Goal: Find contact information: Find contact information

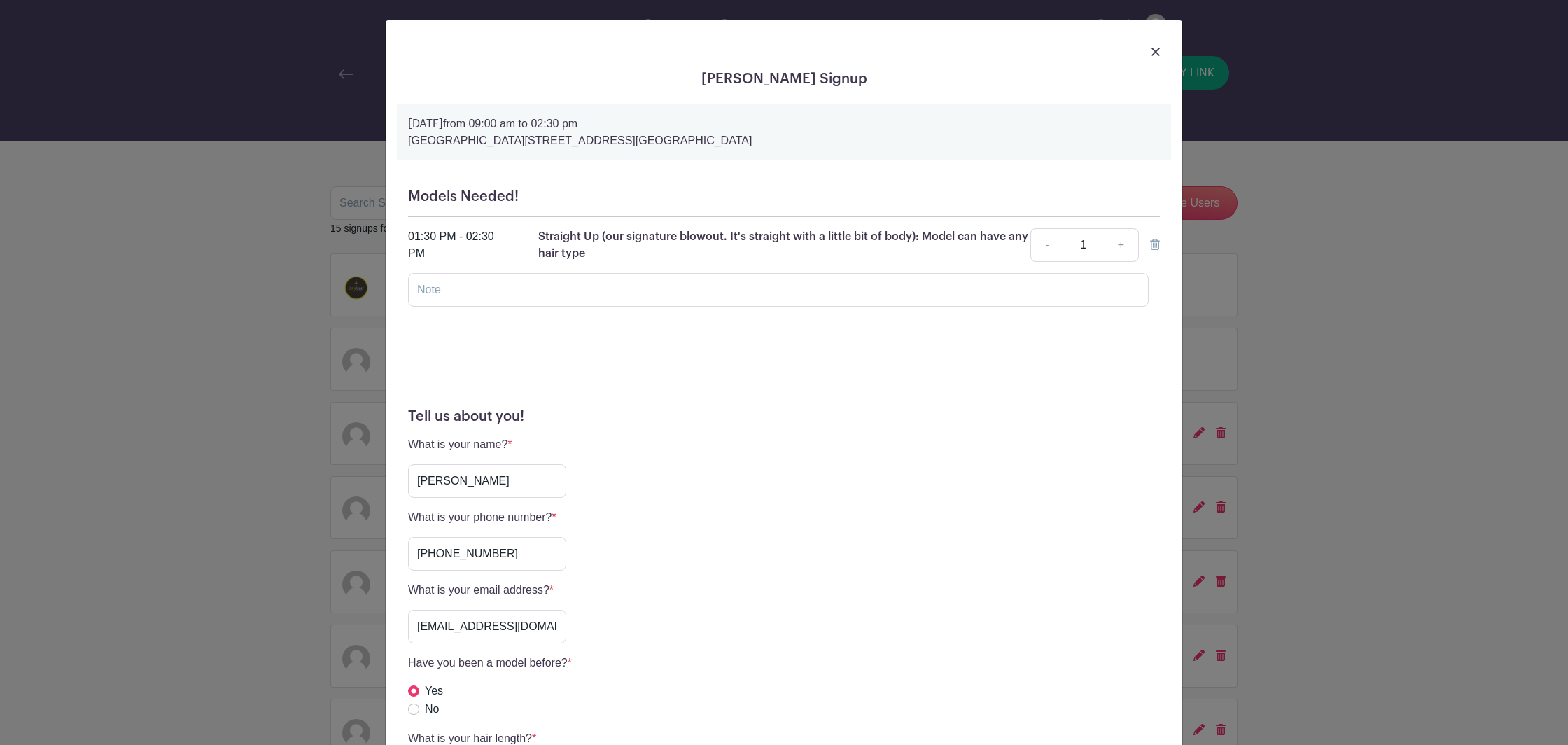
scroll to position [245, 0]
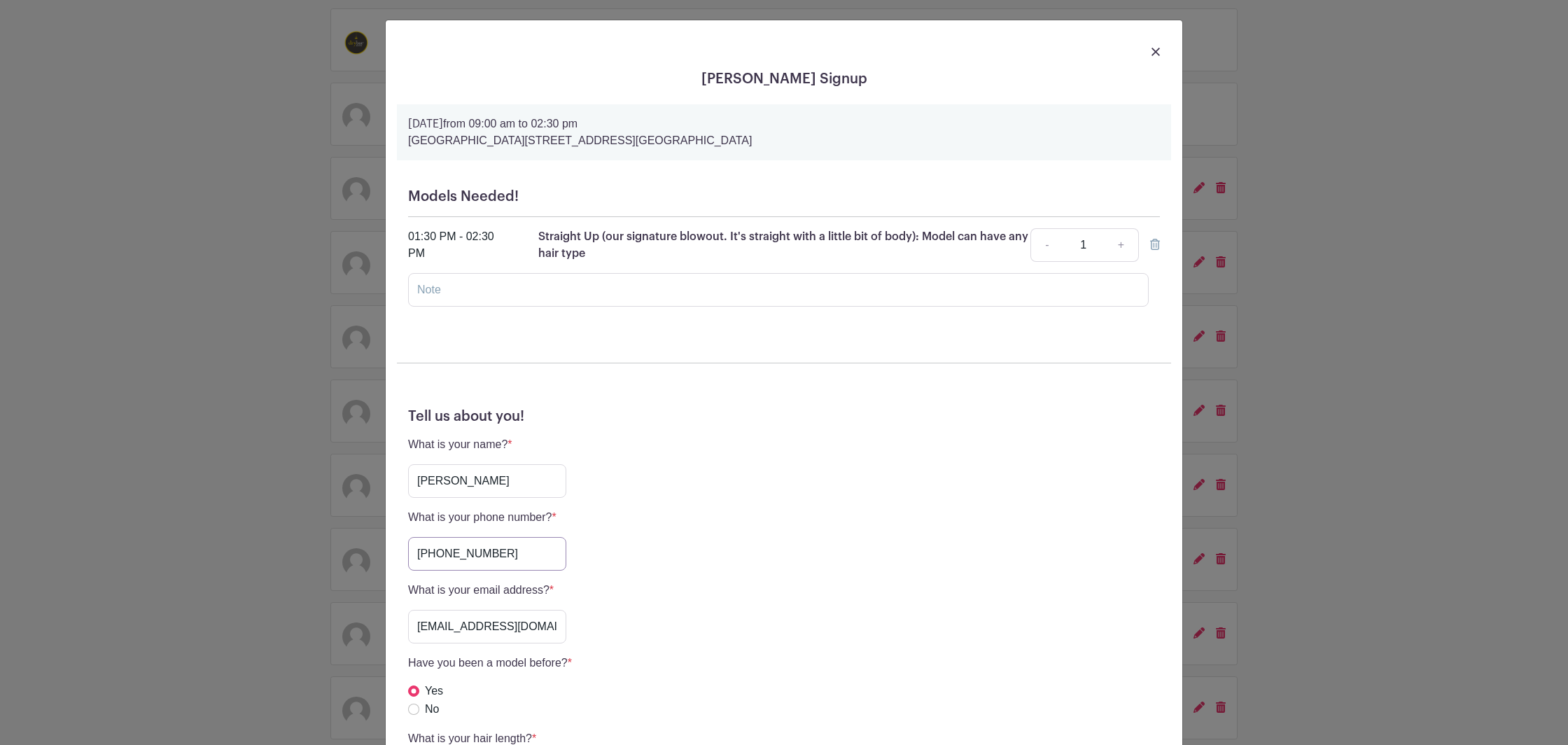
drag, startPoint x: 502, startPoint y: 550, endPoint x: 401, endPoint y: 554, distance: 101.1
click at [408, 554] on input "[PHONE_NUMBER]" at bounding box center [487, 554] width 158 height 33
click at [1158, 53] on img at bounding box center [1155, 51] width 8 height 8
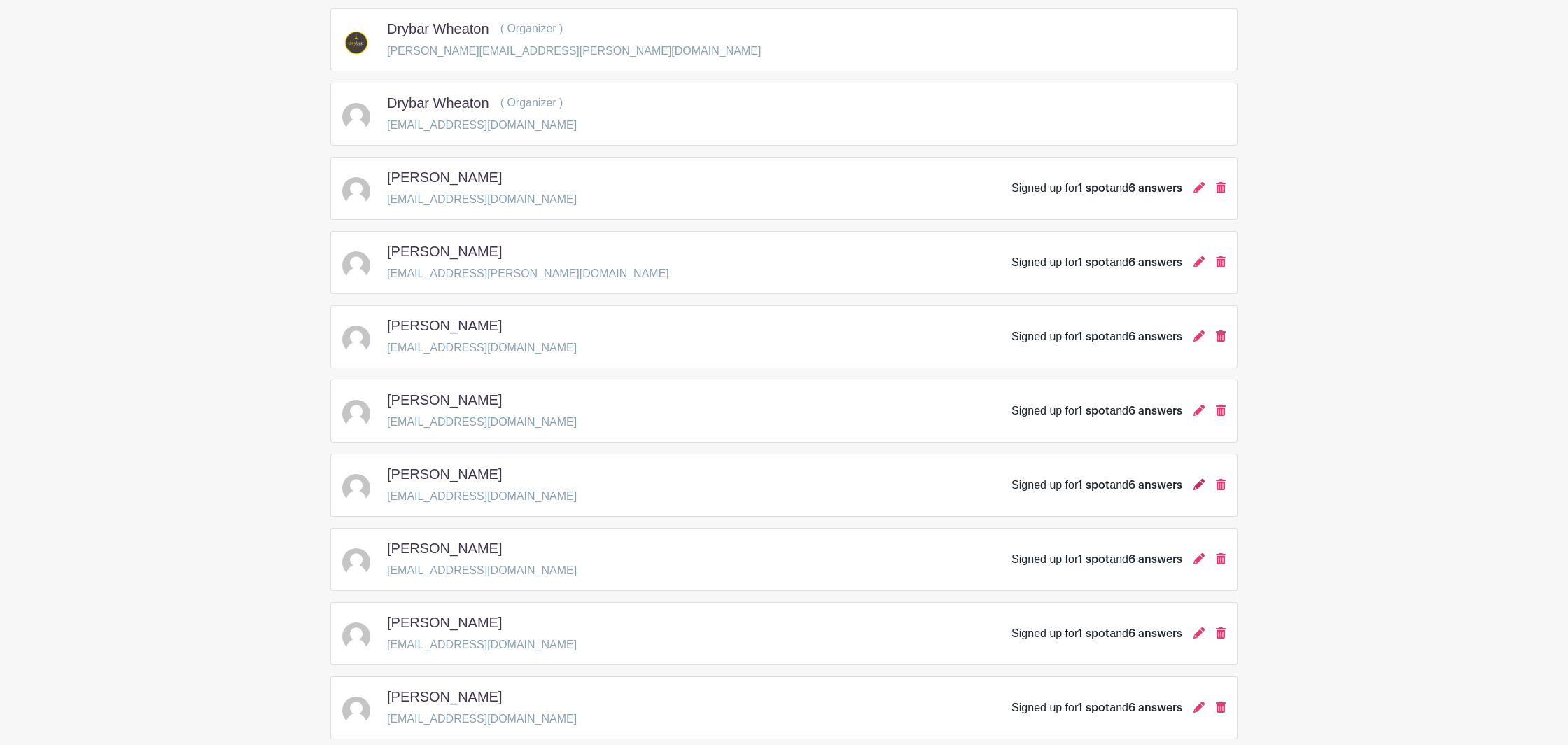
click at [1203, 489] on icon at bounding box center [1199, 484] width 11 height 11
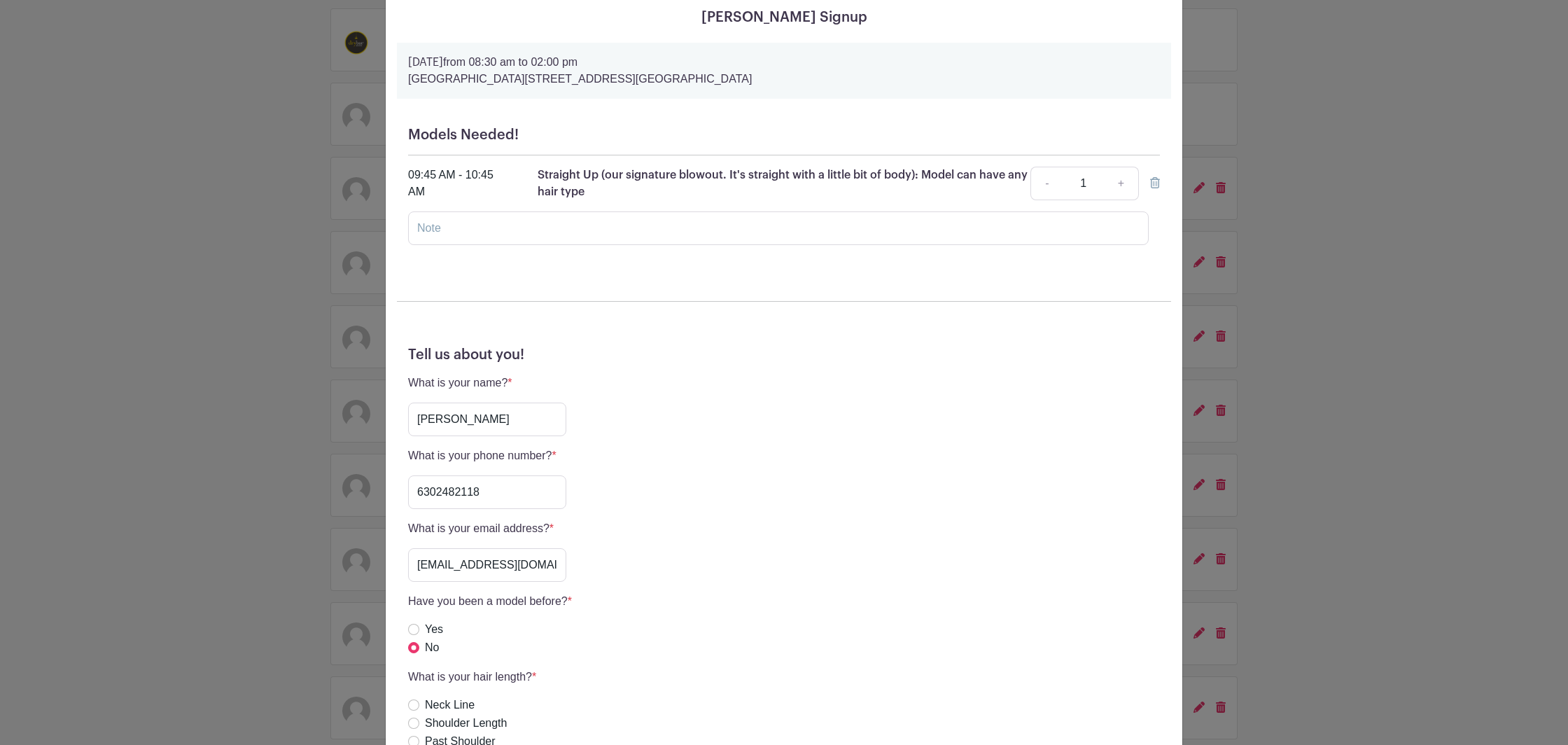
scroll to position [61, 0]
drag, startPoint x: 487, startPoint y: 489, endPoint x: 344, endPoint y: 474, distance: 143.8
click at [408, 477] on input "6302482118" at bounding box center [487, 493] width 158 height 33
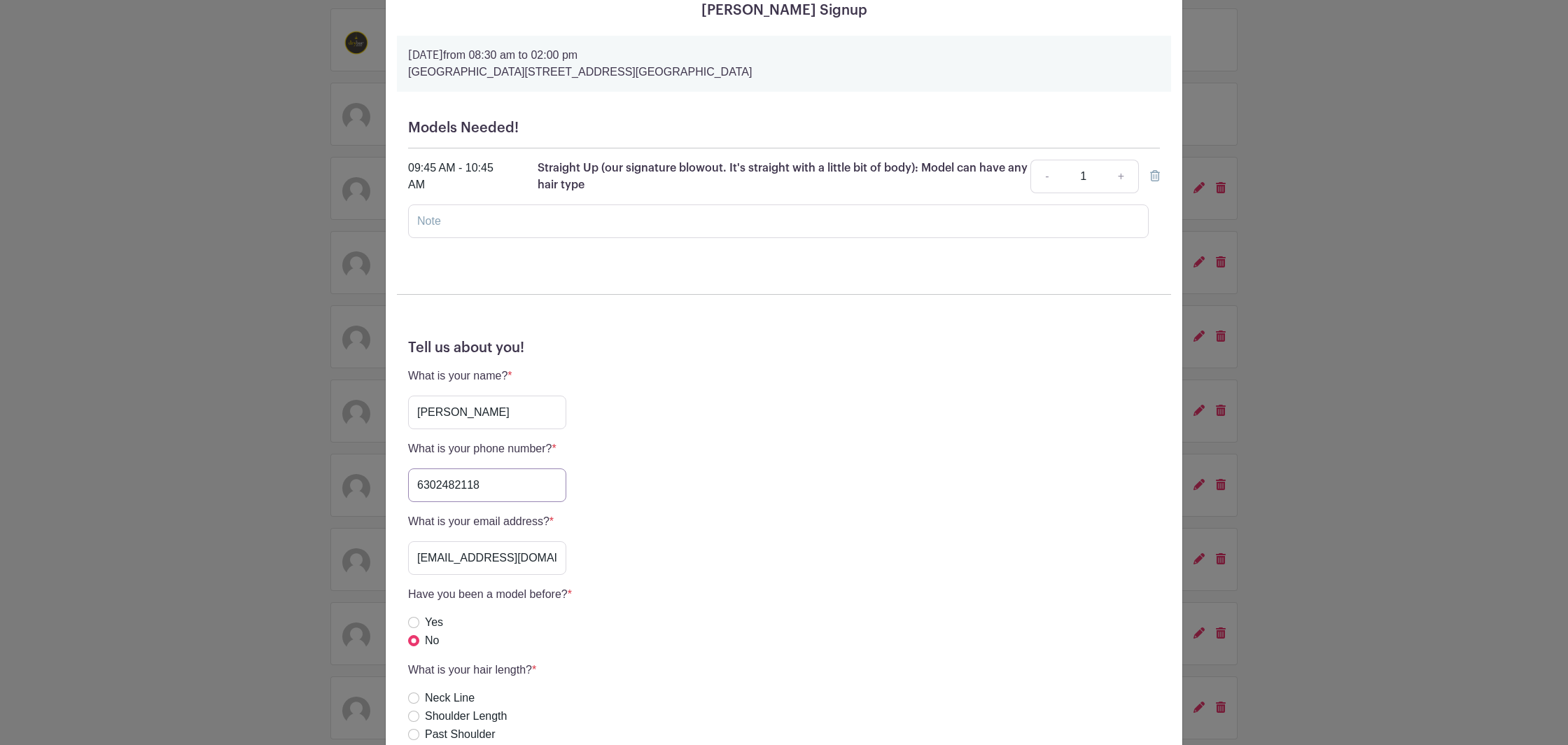
scroll to position [0, 0]
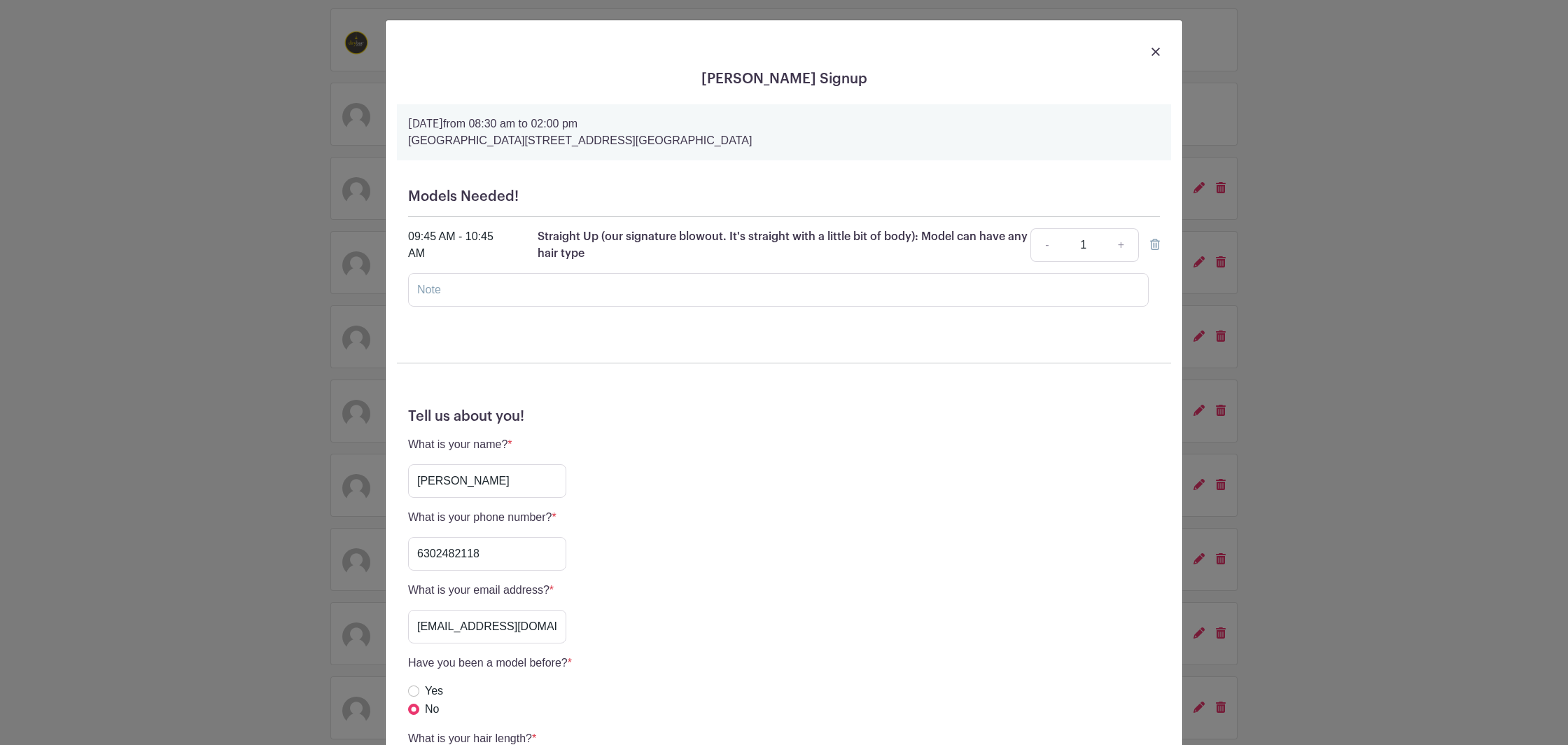
click at [1151, 51] on div at bounding box center [784, 51] width 775 height 39
click at [1151, 52] on div at bounding box center [784, 51] width 775 height 39
click at [1155, 51] on img at bounding box center [1155, 51] width 8 height 8
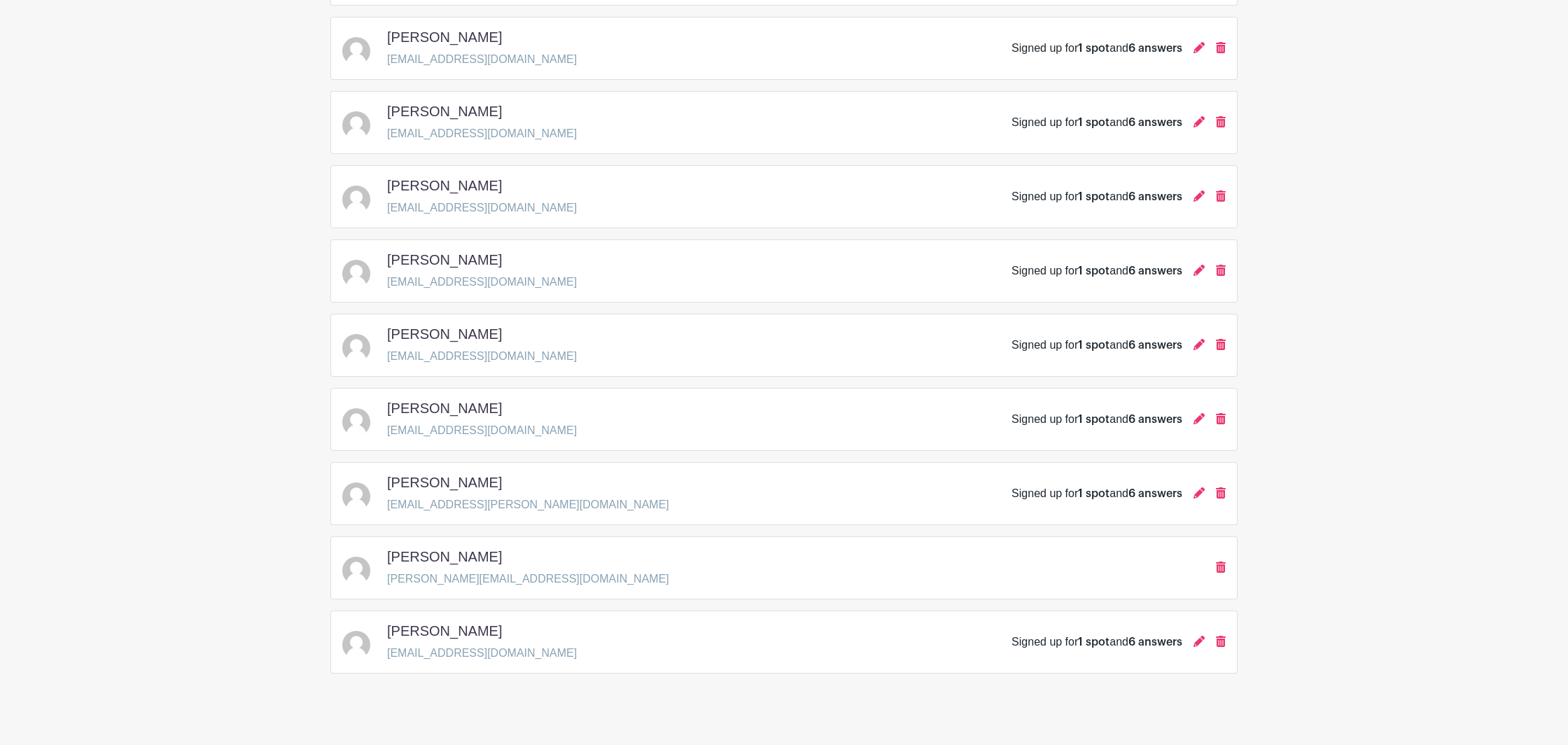
scroll to position [683, 0]
click at [1202, 119] on icon at bounding box center [1199, 121] width 11 height 11
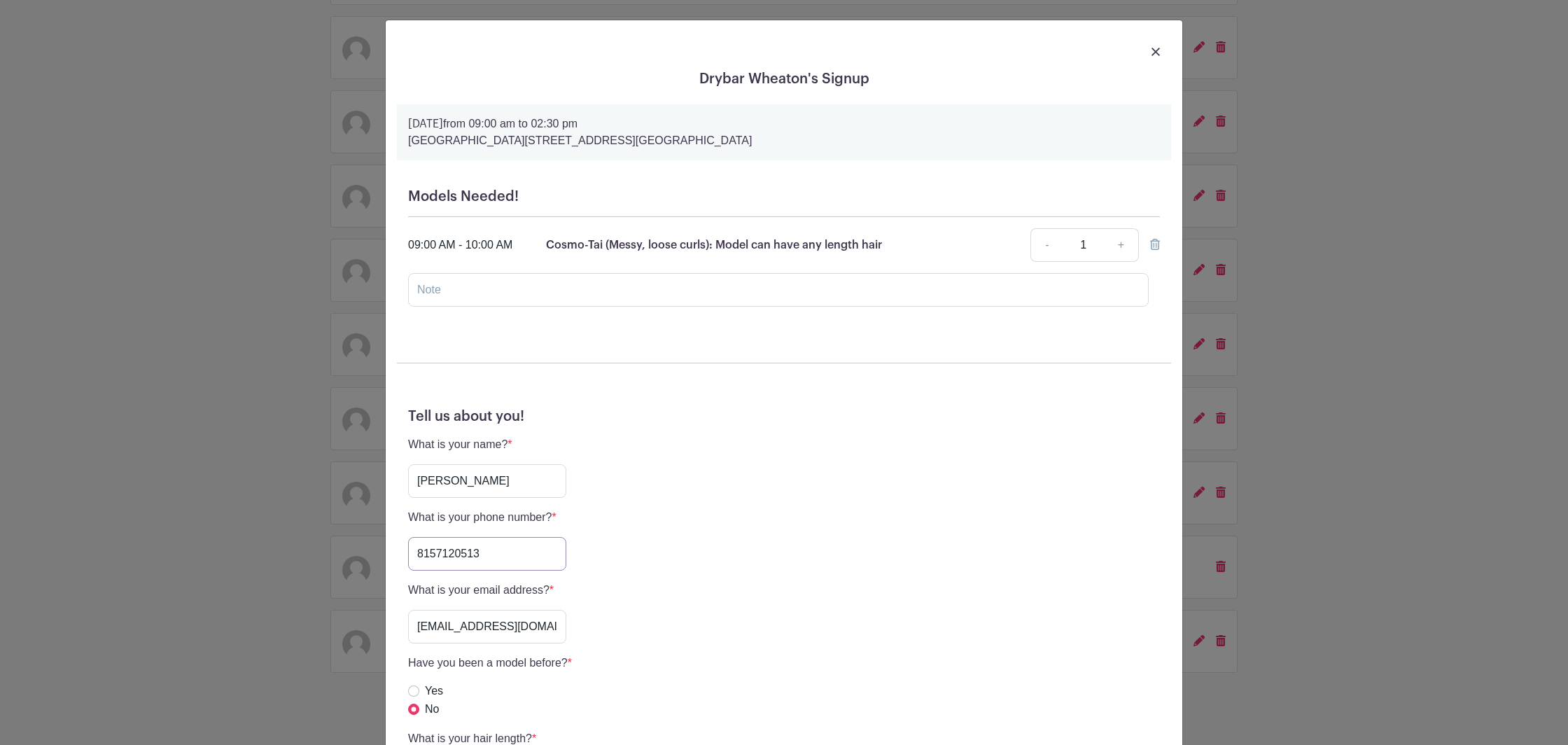
drag, startPoint x: 485, startPoint y: 554, endPoint x: 393, endPoint y: 541, distance: 92.9
click at [408, 541] on input "8157120513" at bounding box center [487, 554] width 158 height 33
click at [1155, 56] on img at bounding box center [1155, 51] width 8 height 8
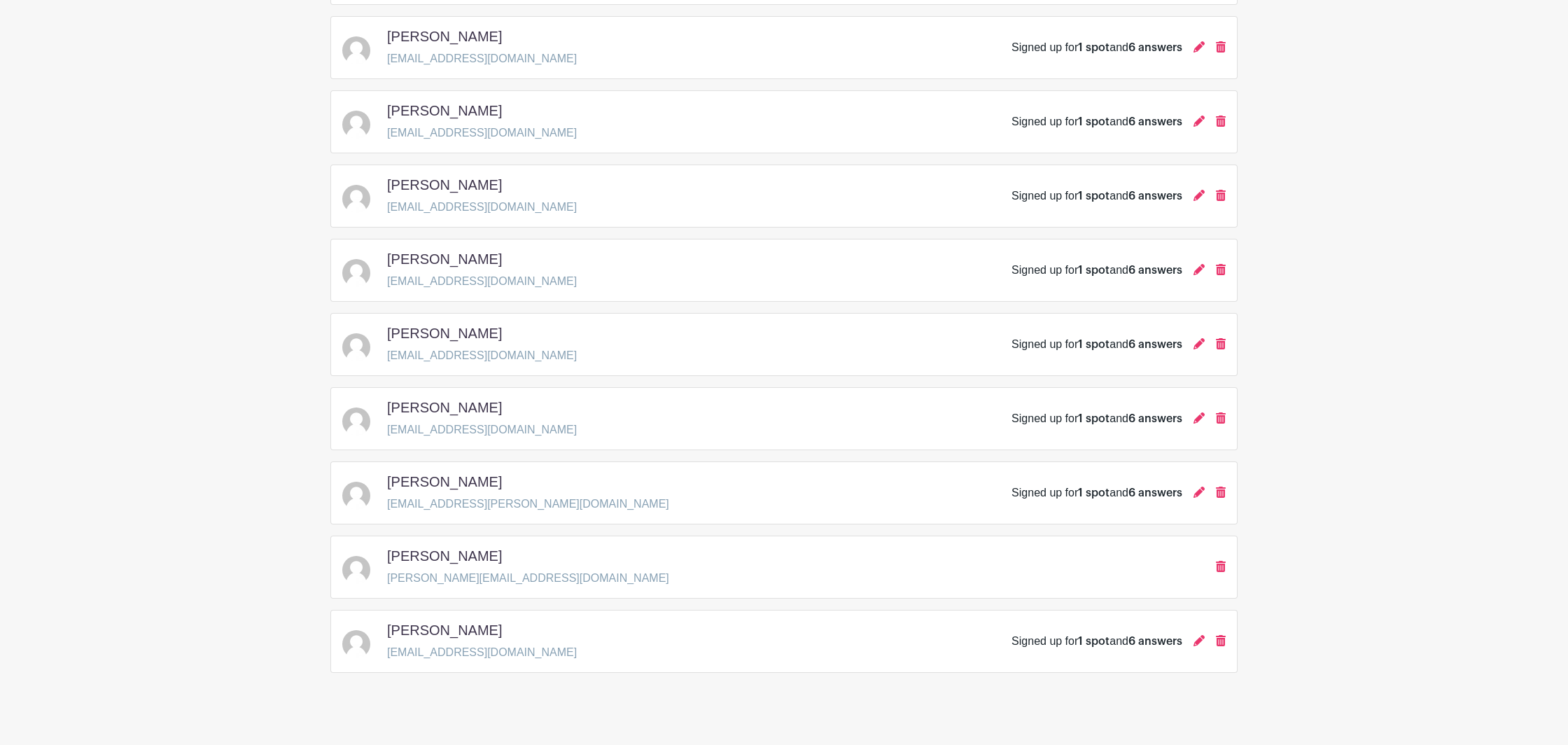
click at [1193, 196] on div "Signed up for 1 spot and 6 answers" at bounding box center [1118, 196] width 214 height 17
click at [1196, 197] on icon at bounding box center [1199, 195] width 11 height 11
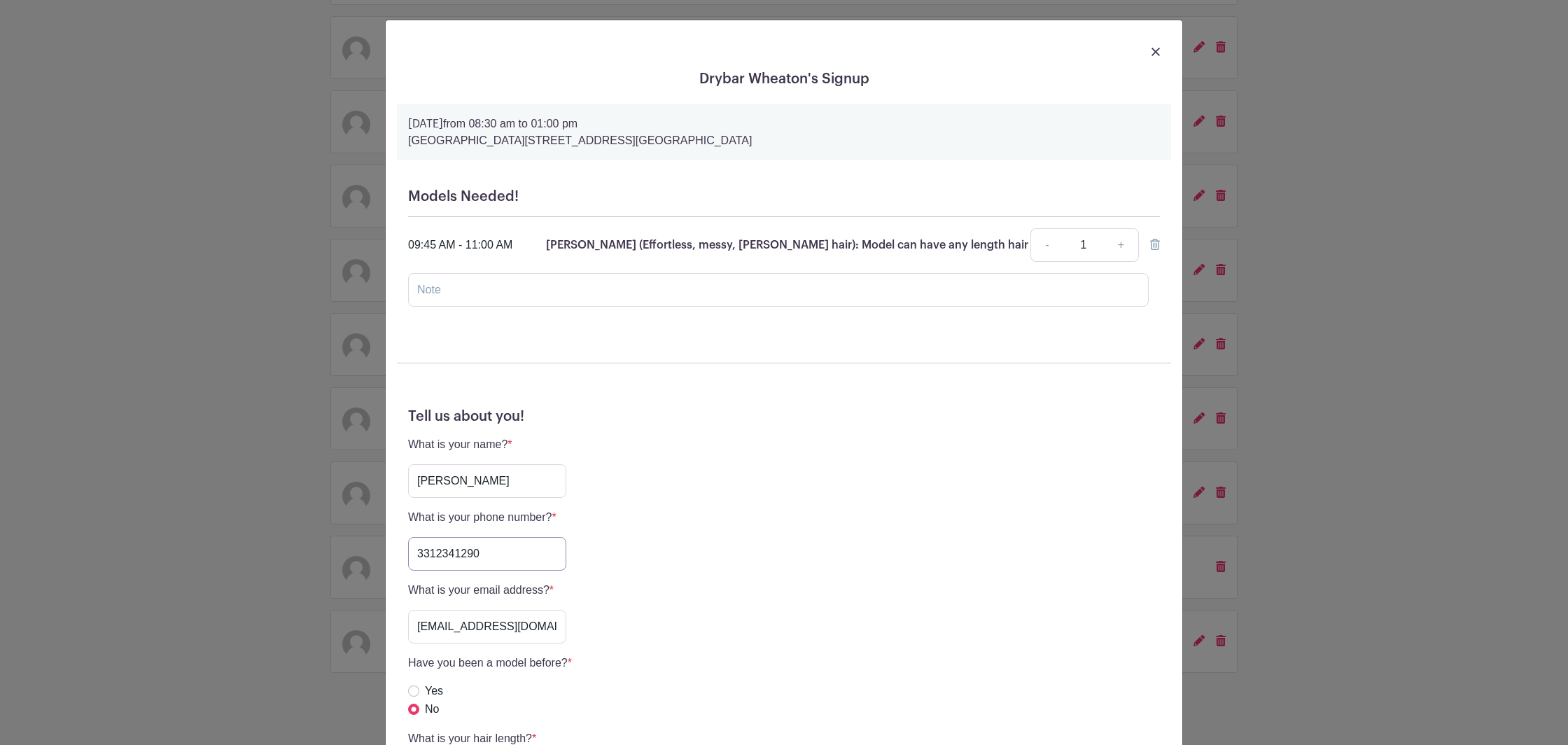
drag, startPoint x: 487, startPoint y: 564, endPoint x: 358, endPoint y: 554, distance: 129.4
click at [408, 554] on input "3312341290" at bounding box center [487, 554] width 158 height 33
click at [503, 561] on input "3312341290" at bounding box center [487, 554] width 158 height 33
drag, startPoint x: 494, startPoint y: 560, endPoint x: 355, endPoint y: 546, distance: 139.7
click at [408, 546] on input "3312341290" at bounding box center [487, 554] width 158 height 33
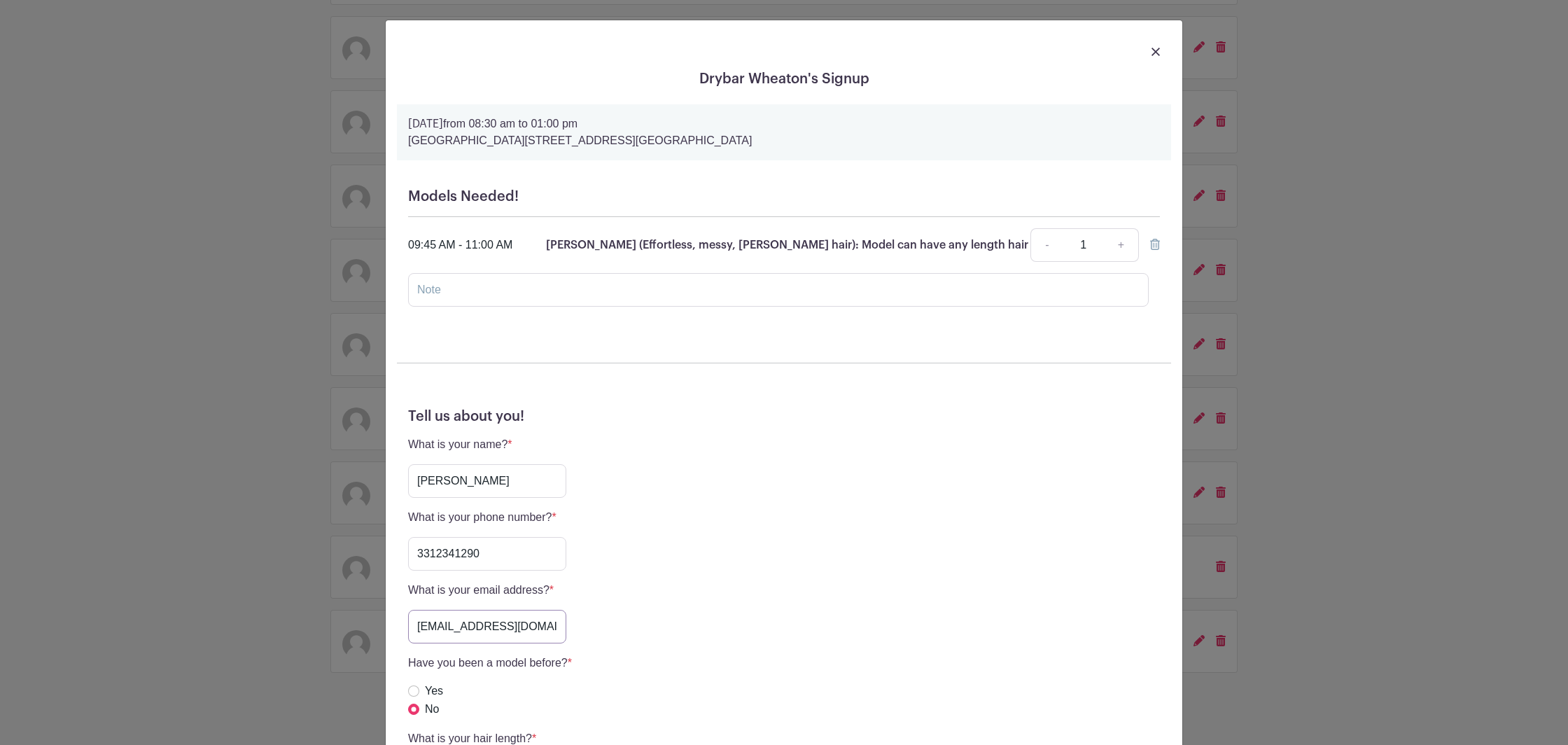
scroll to position [0, 9]
drag, startPoint x: 418, startPoint y: 627, endPoint x: 702, endPoint y: 619, distance: 284.1
click at [566, 619] on input "[EMAIL_ADDRESS][DOMAIN_NAME]" at bounding box center [487, 626] width 158 height 33
drag, startPoint x: 1377, startPoint y: 192, endPoint x: 1332, endPoint y: 176, distance: 47.8
click at [1370, 195] on div "Drybar Wheaton's Signup [DATE] 08:30 am to 01:00 pm [GEOGRAPHIC_DATA], [STREET_…" at bounding box center [784, 372] width 1568 height 745
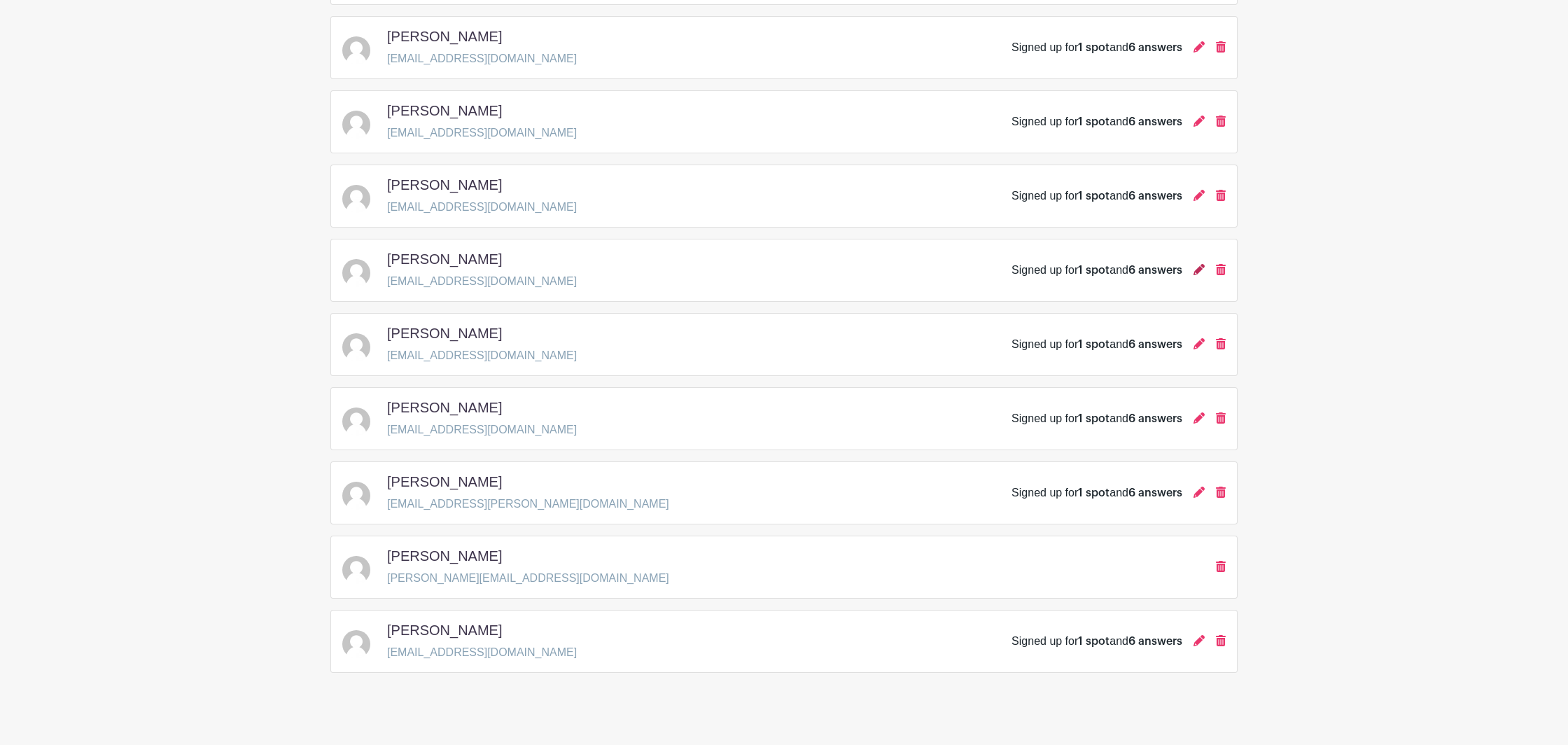
click at [1194, 269] on icon at bounding box center [1199, 269] width 11 height 11
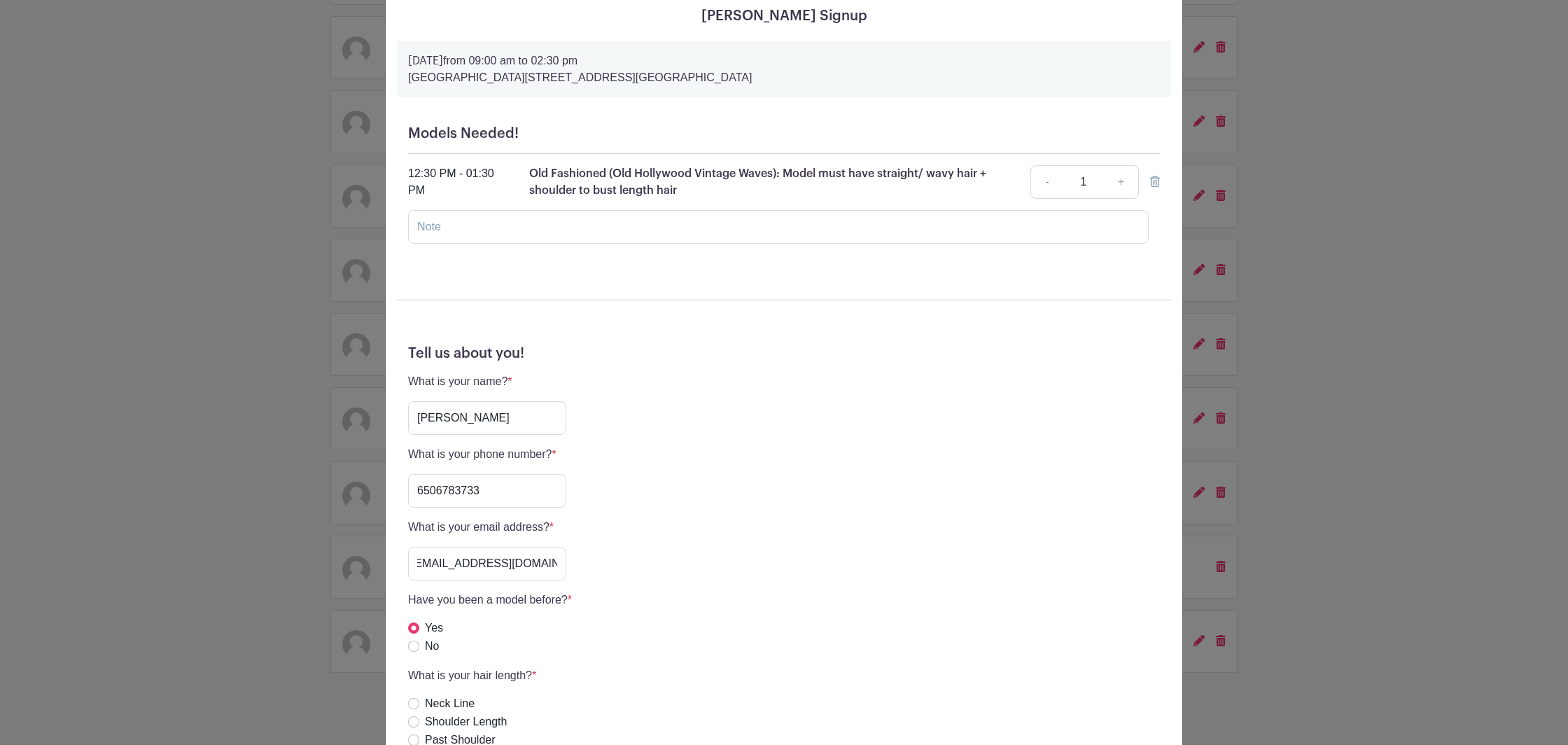
scroll to position [70, 0]
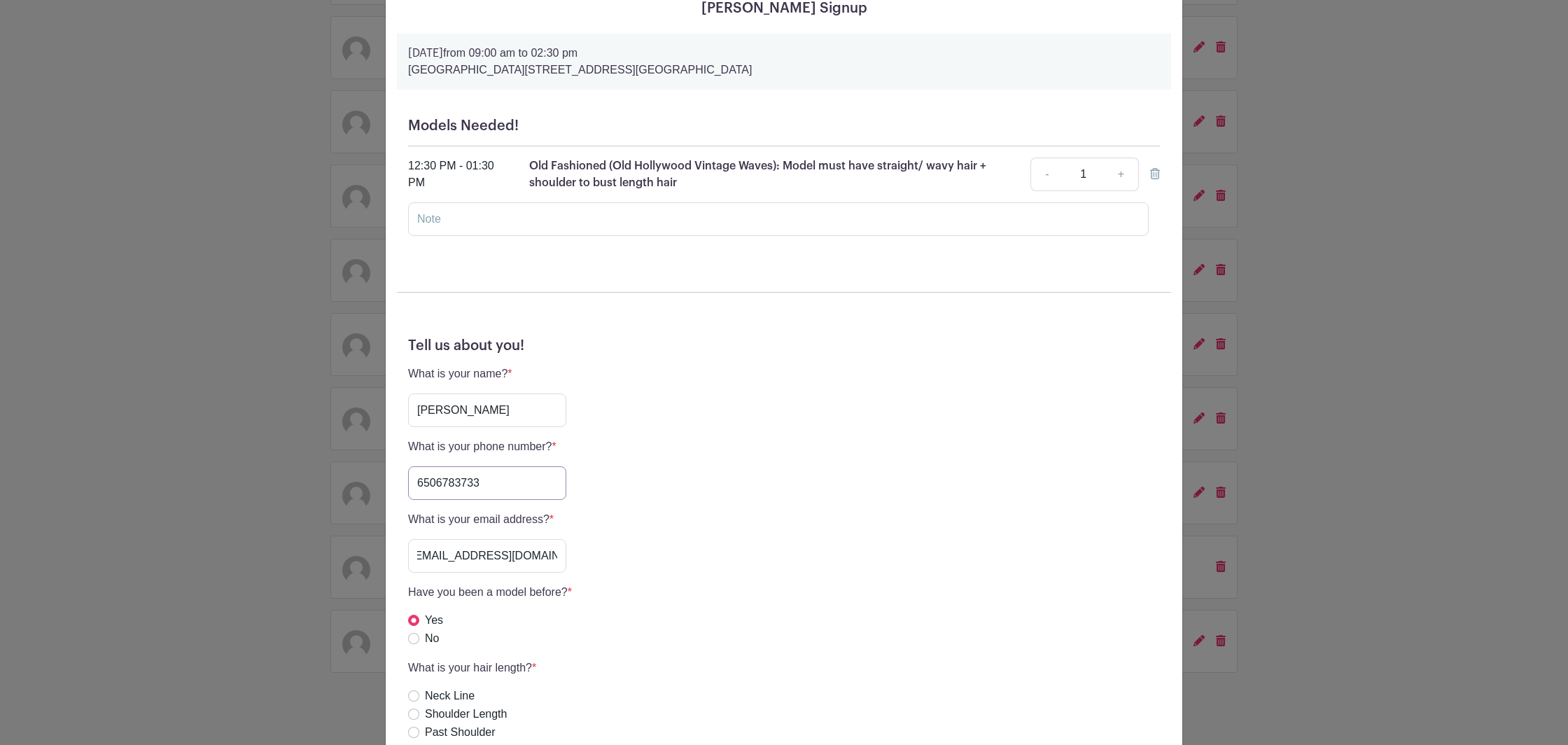
drag, startPoint x: 487, startPoint y: 488, endPoint x: 350, endPoint y: 475, distance: 137.6
click at [408, 475] on input "6506783733" at bounding box center [487, 482] width 158 height 33
click at [208, 306] on div "[PERSON_NAME] Signup [DATE] 09:00 am to 02:30 pm [GEOGRAPHIC_DATA], [STREET_ADD…" at bounding box center [784, 372] width 1568 height 745
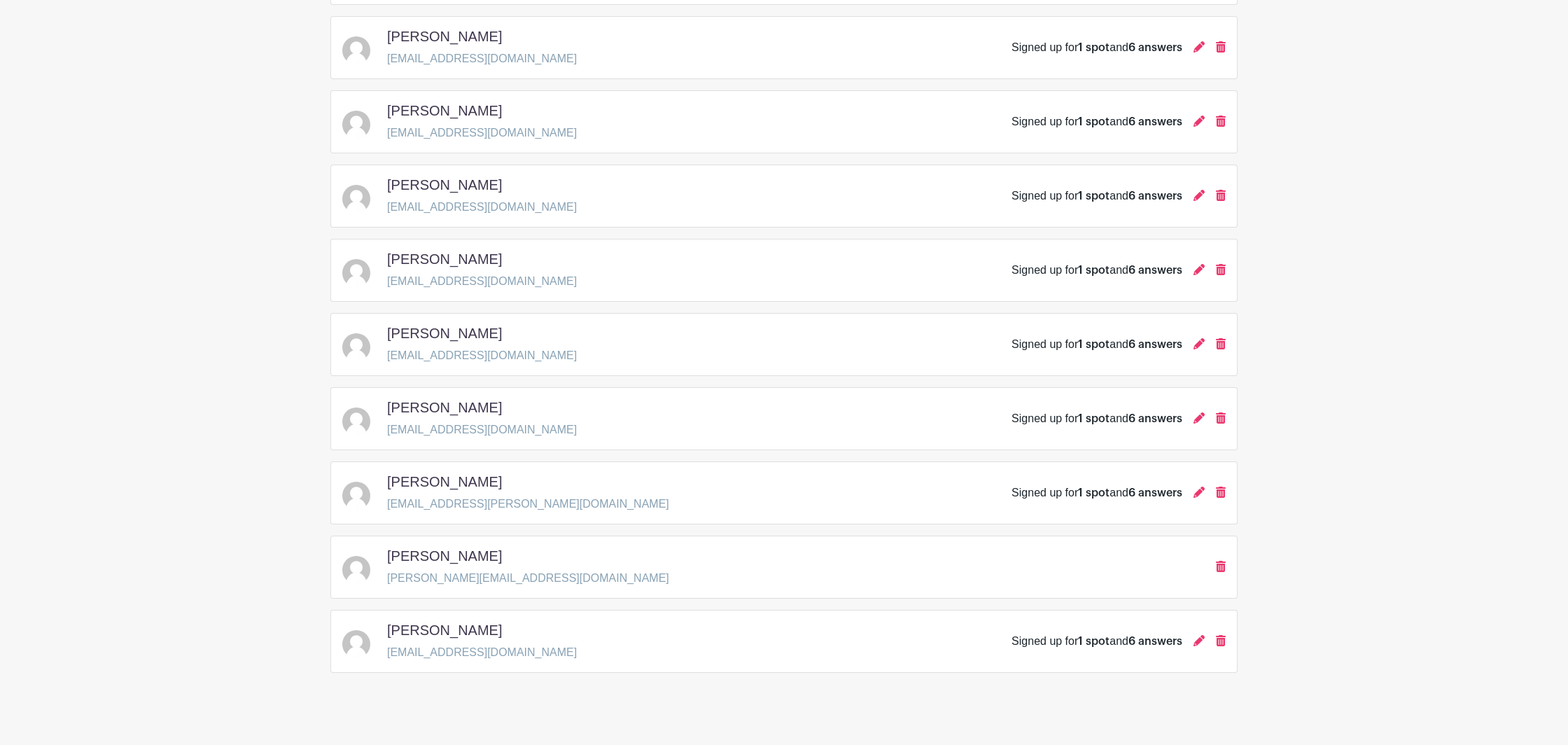
click at [1192, 348] on div "Signed up for 1 spot and 6 answers" at bounding box center [1118, 344] width 214 height 17
click at [1197, 348] on icon at bounding box center [1199, 344] width 11 height 11
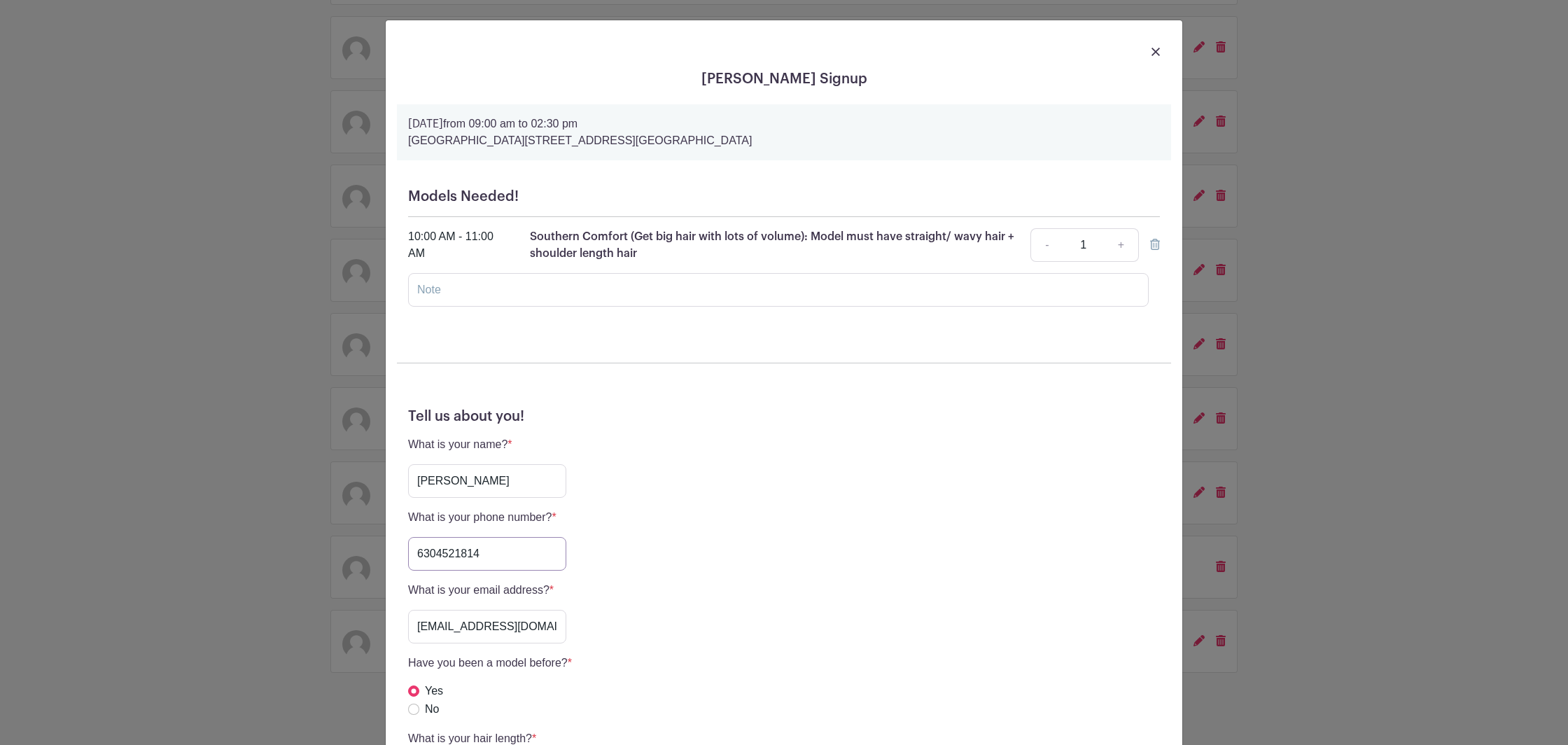
drag, startPoint x: 472, startPoint y: 552, endPoint x: 446, endPoint y: 552, distance: 26.0
click at [446, 552] on input "6304521814" at bounding box center [487, 554] width 158 height 33
drag, startPoint x: 515, startPoint y: 555, endPoint x: 350, endPoint y: 537, distance: 166.0
click at [408, 537] on input "6304521814" at bounding box center [487, 554] width 158 height 33
click at [1266, 218] on div "[PERSON_NAME] Signup [DATE] 09:00 am to 02:30 pm [GEOGRAPHIC_DATA], [STREET_ADD…" at bounding box center [784, 372] width 1568 height 745
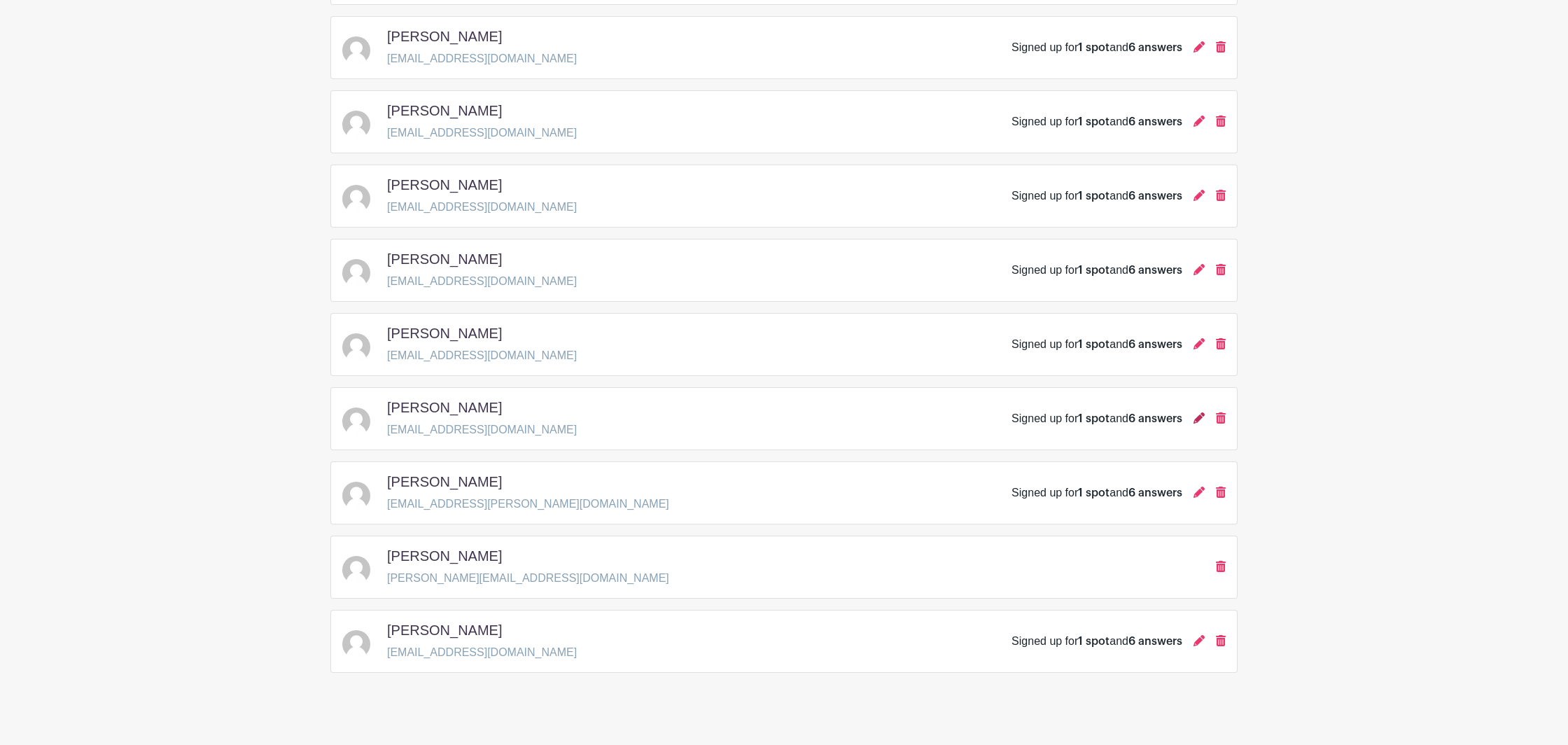
click at [1202, 420] on icon at bounding box center [1199, 418] width 11 height 11
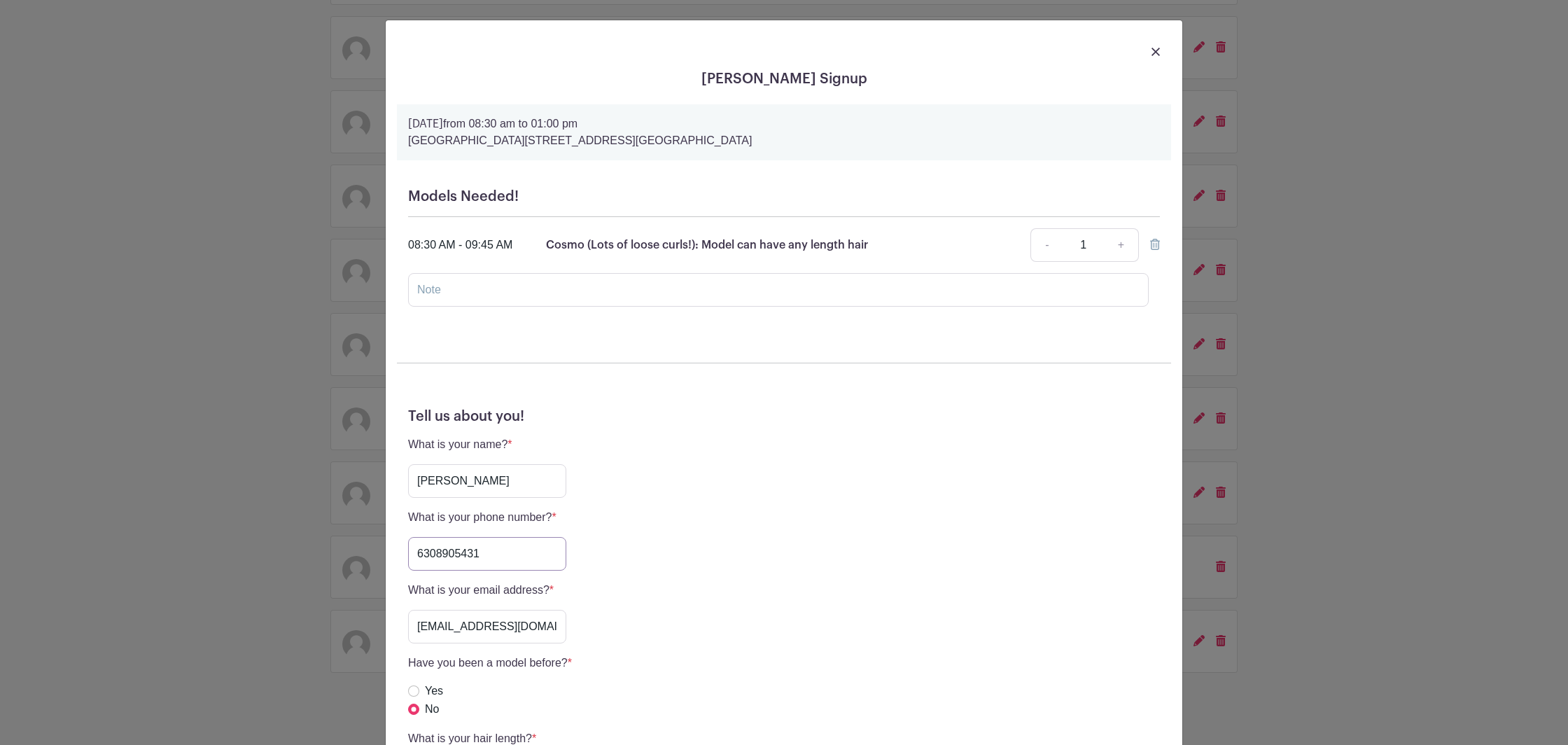
drag, startPoint x: 496, startPoint y: 553, endPoint x: 213, endPoint y: 526, distance: 284.3
click at [408, 537] on input "6308905431" at bounding box center [487, 554] width 158 height 33
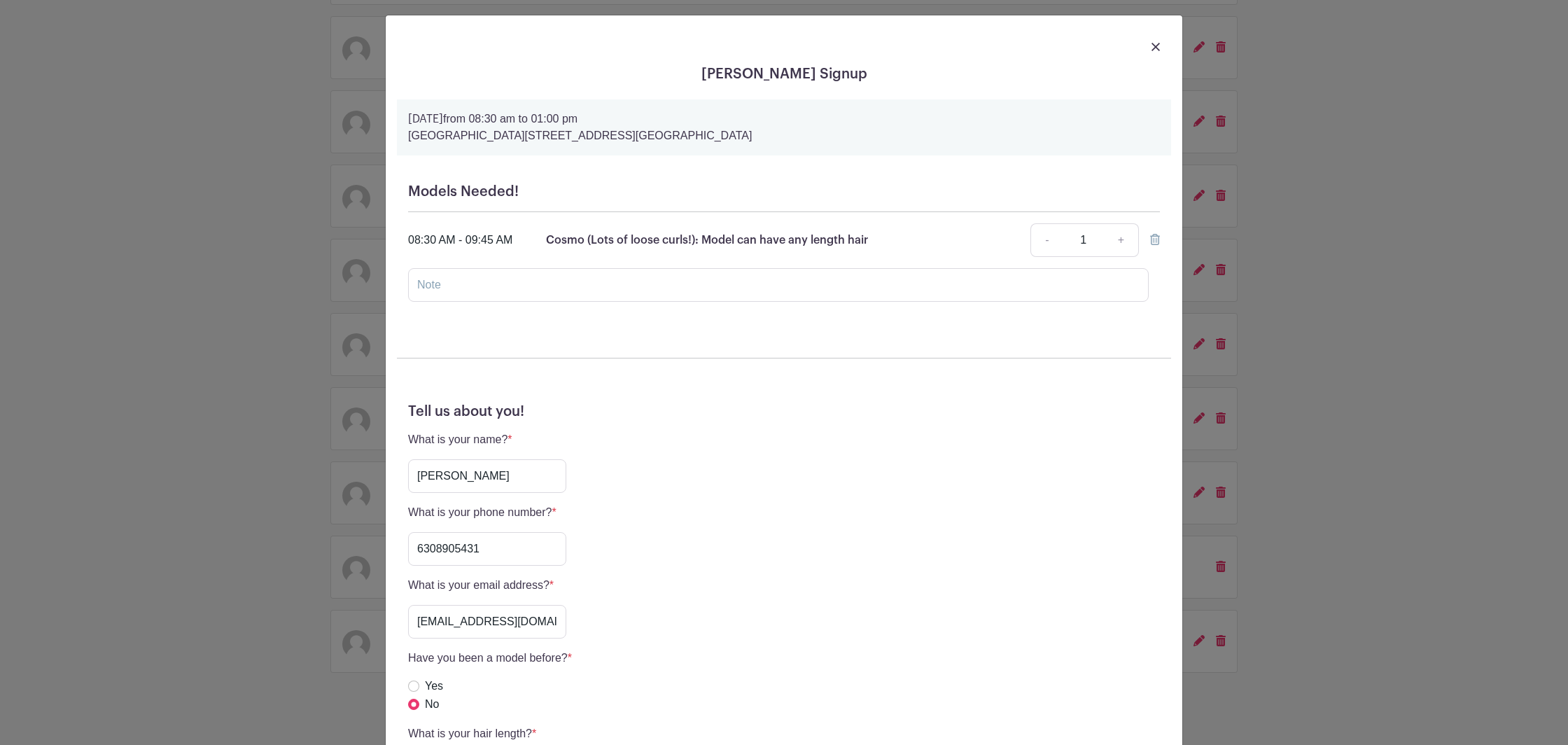
drag, startPoint x: 254, startPoint y: 312, endPoint x: 261, endPoint y: 314, distance: 7.3
click at [254, 312] on div "[PERSON_NAME] Signup [DATE] 08:30 am to 01:00 pm [GEOGRAPHIC_DATA], [STREET_ADD…" at bounding box center [784, 372] width 1568 height 745
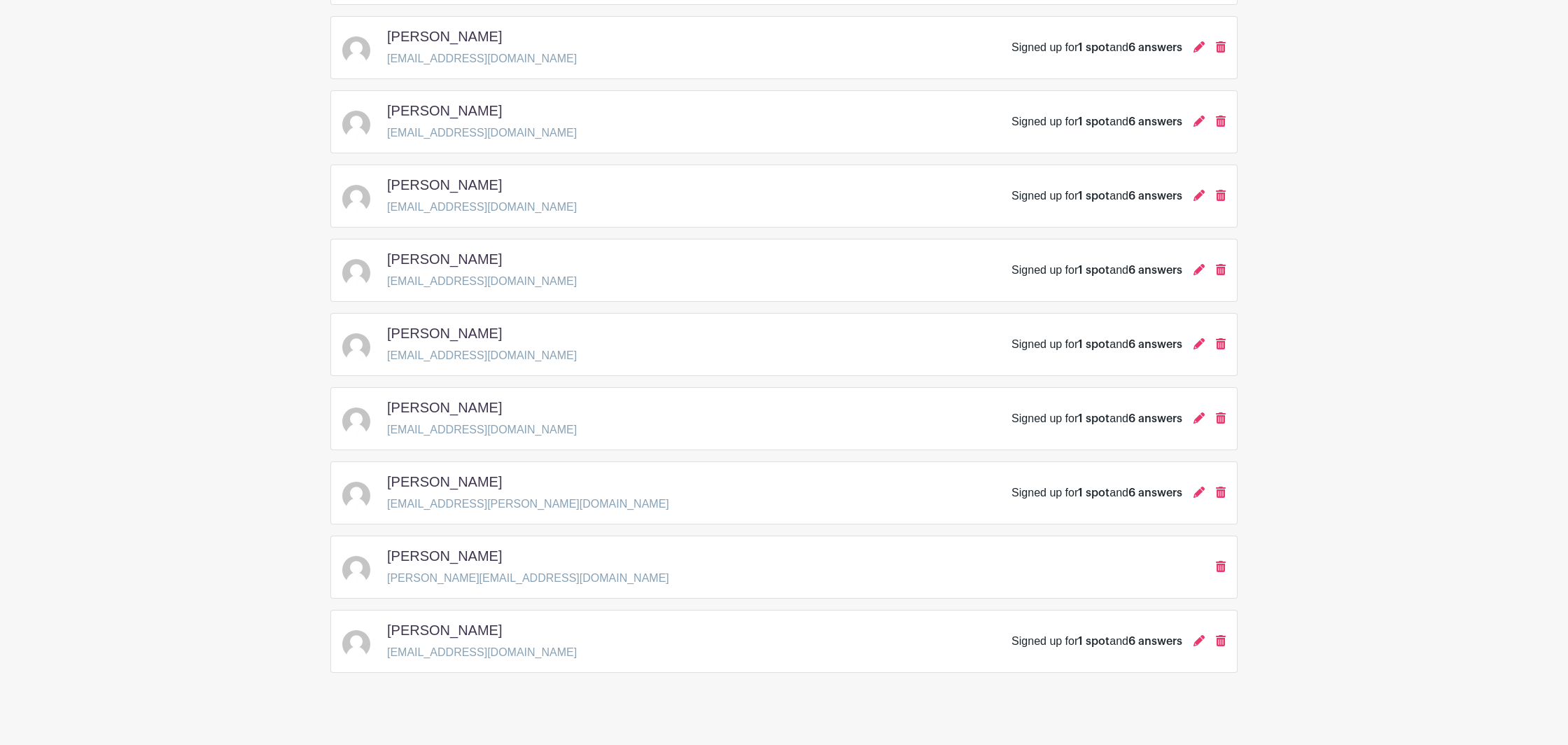
click at [1192, 494] on div "Signed up for 1 spot and 6 answers" at bounding box center [1118, 493] width 214 height 17
click at [1196, 492] on icon at bounding box center [1199, 492] width 11 height 11
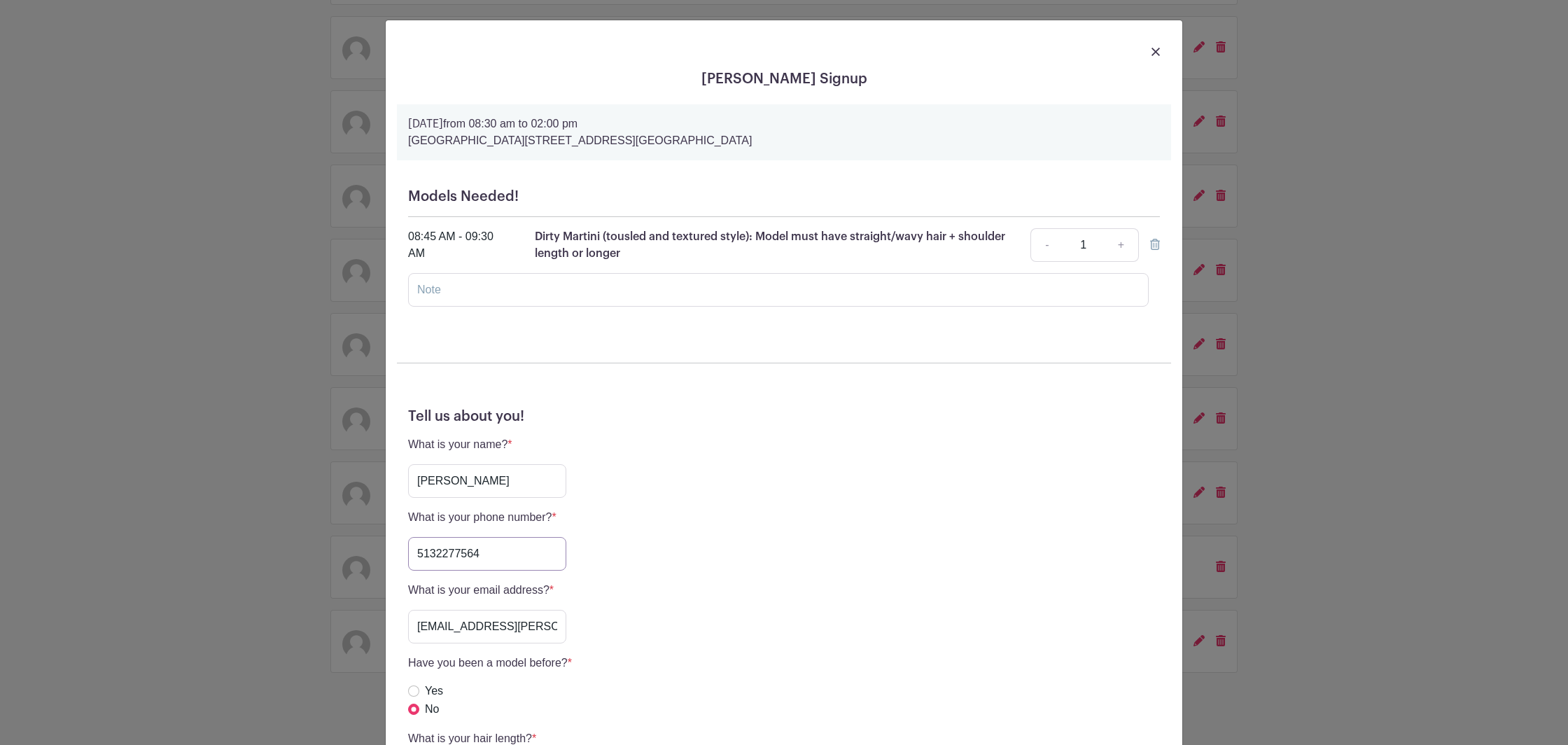
drag, startPoint x: 492, startPoint y: 561, endPoint x: 369, endPoint y: 560, distance: 123.0
click at [408, 560] on input "5132277564" at bounding box center [487, 554] width 158 height 33
click at [339, 357] on div "[PERSON_NAME] Signup [DATE] 08:30 am to 02:00 pm [GEOGRAPHIC_DATA], [STREET_ADD…" at bounding box center [784, 372] width 1568 height 745
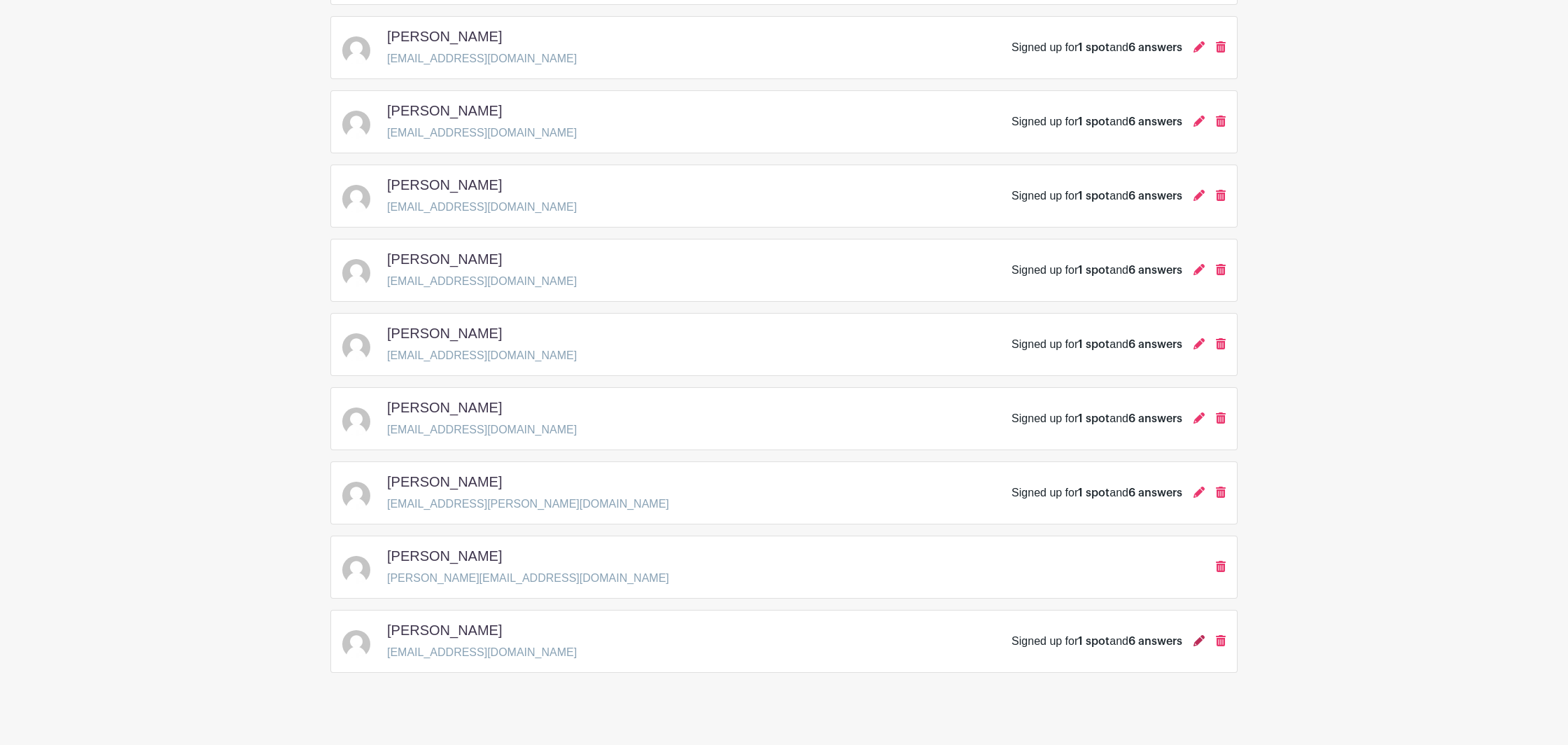
click at [1202, 640] on icon at bounding box center [1199, 640] width 11 height 11
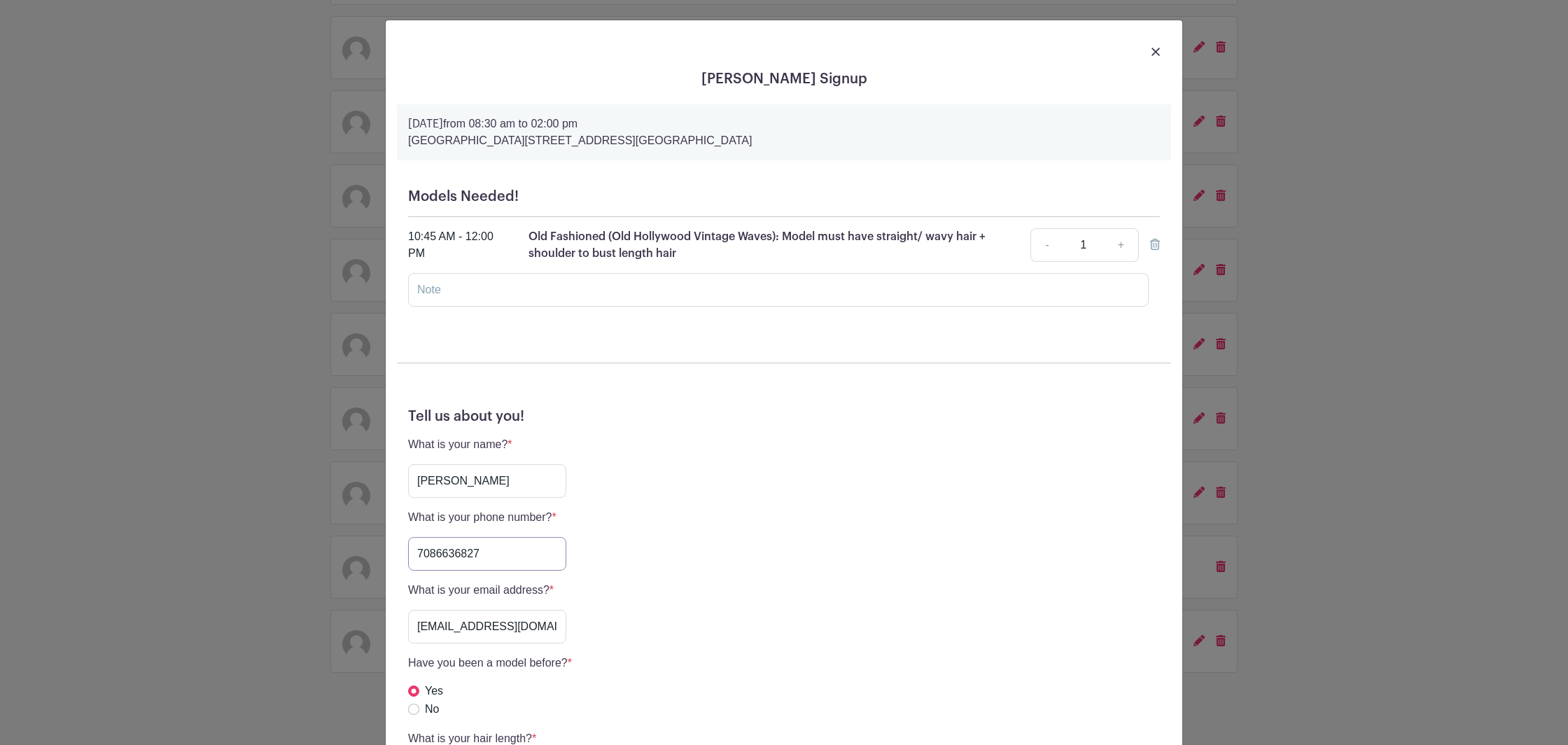
drag, startPoint x: 514, startPoint y: 555, endPoint x: 341, endPoint y: 562, distance: 173.1
click at [408, 562] on input "7086636827" at bounding box center [487, 554] width 158 height 33
